Goal: Navigation & Orientation: Find specific page/section

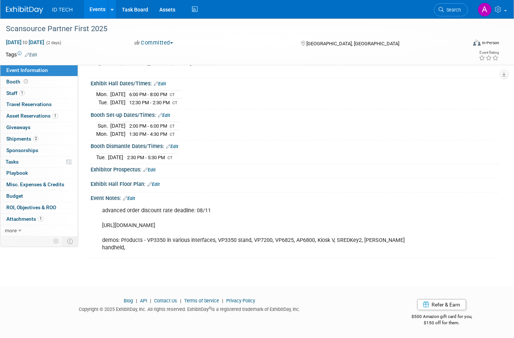
scroll to position [69, 0]
click at [111, 9] on icon at bounding box center [112, 9] width 3 height 5
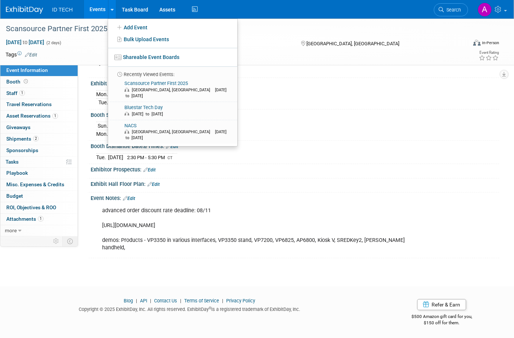
click at [100, 13] on link "Events" at bounding box center [97, 9] width 27 height 19
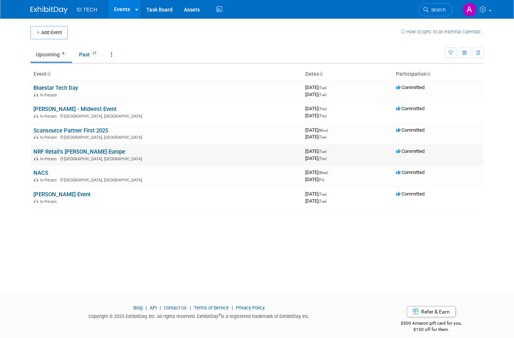
click at [58, 150] on link "NRF Retail's [PERSON_NAME] Europe" at bounding box center [79, 152] width 92 height 7
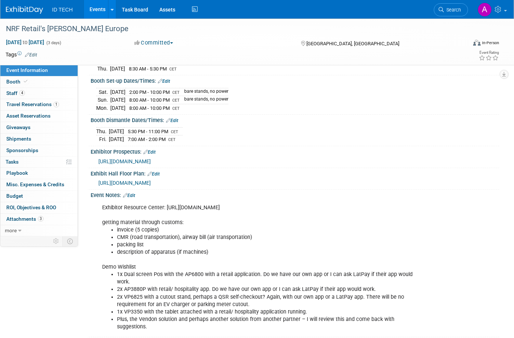
scroll to position [186, 0]
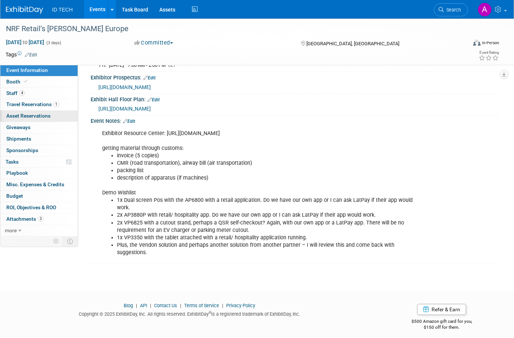
click at [33, 118] on span "Asset Reservations 0" at bounding box center [28, 116] width 44 height 6
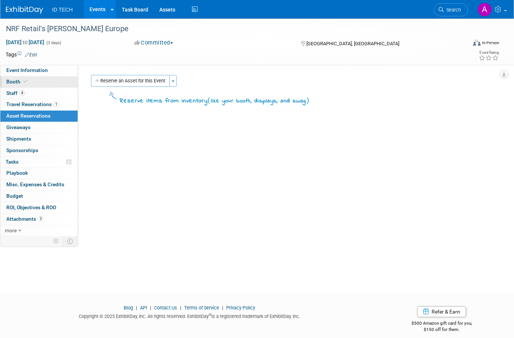
click at [13, 79] on span "Booth" at bounding box center [17, 82] width 23 height 6
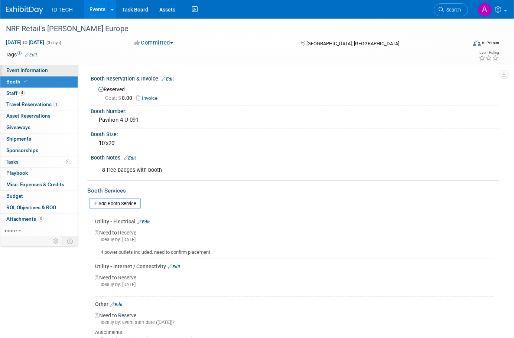
click at [23, 67] on span "Event Information" at bounding box center [27, 70] width 42 height 6
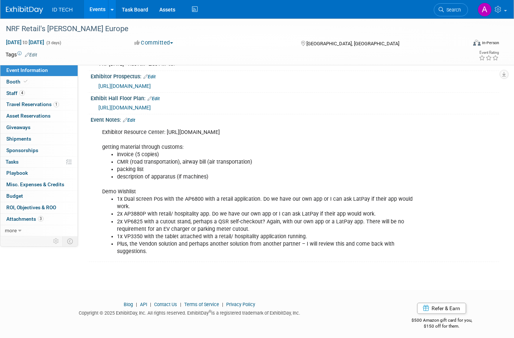
scroll to position [189, 0]
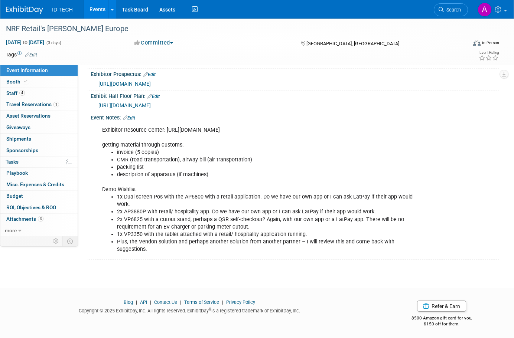
click at [362, 270] on div "NRF Retail's Big Show Europe Sep 16, 2025 to Sep 18, 2025 (3 days) Sep 16, 2025…" at bounding box center [257, 51] width 514 height 445
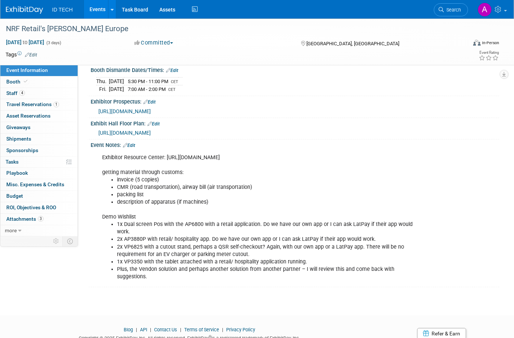
click at [398, 248] on li "2x VP6825 with a cutout stand, perhaps a QSR self-checkout? Again, with our own…" at bounding box center [266, 251] width 298 height 15
click at [394, 247] on li "2x VP6825 with a cutout stand, perhaps a QSR self-checkout? Again, with our own…" at bounding box center [266, 251] width 298 height 15
click at [358, 259] on li "1x VP3350 with the tablet attached with a retail/ hospitality application runni…" at bounding box center [266, 262] width 298 height 7
drag, startPoint x: 302, startPoint y: 259, endPoint x: 116, endPoint y: 259, distance: 186.1
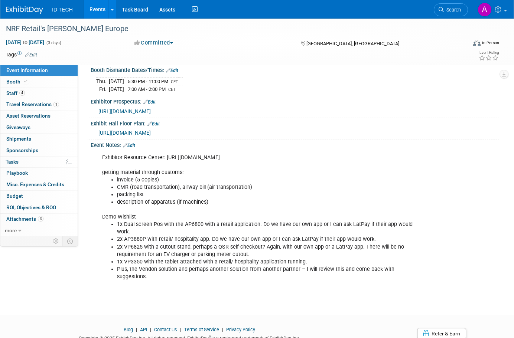
click at [116, 259] on ul "1x Dual screen Pos with the AP6800 with a retail application. Do we have our ow…" at bounding box center [258, 251] width 313 height 60
drag, startPoint x: 396, startPoint y: 139, endPoint x: 379, endPoint y: 186, distance: 49.7
click at [396, 140] on div "Event Notes: Edit" at bounding box center [295, 145] width 409 height 10
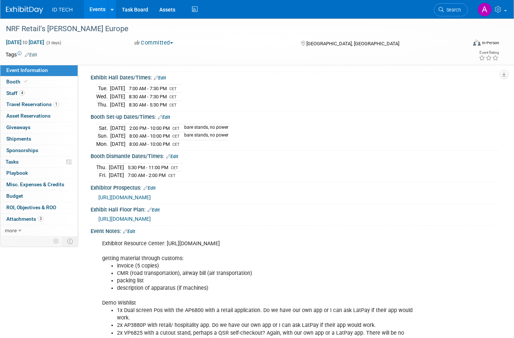
scroll to position [149, 0]
